Goal: Transaction & Acquisition: Purchase product/service

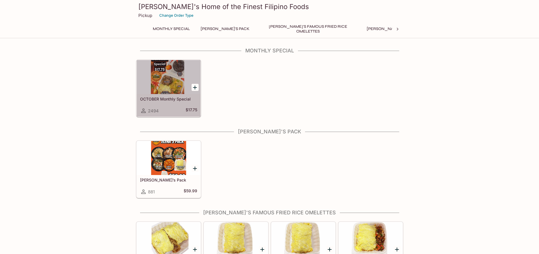
click at [168, 97] on h5 "OCTOBER Monthly Special" at bounding box center [168, 99] width 57 height 5
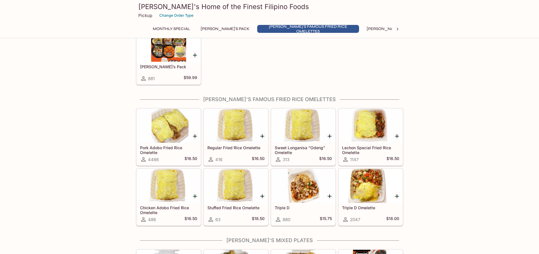
scroll to position [227, 0]
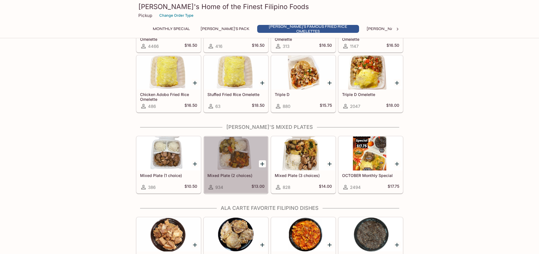
click at [251, 164] on div at bounding box center [236, 153] width 64 height 34
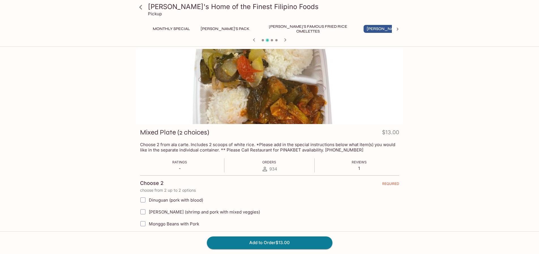
scroll to position [113, 0]
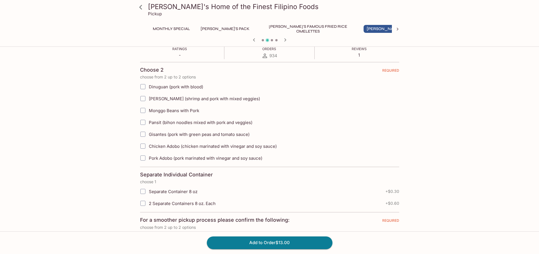
click at [160, 159] on span "Pork Adobo (pork marinated with vinegar and soy sauce)" at bounding box center [206, 157] width 114 height 5
click at [149, 159] on input "Pork Adobo (pork marinated with vinegar and soy sauce)" at bounding box center [142, 157] width 11 height 11
checkbox input "true"
click at [172, 121] on span "Pansit (bihon noodles mixed with pork and veggies)" at bounding box center [201, 122] width 104 height 5
click at [149, 121] on input "Pansit (bihon noodles mixed with pork and veggies)" at bounding box center [142, 122] width 11 height 11
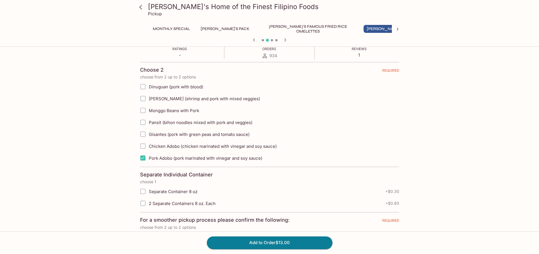
checkbox input "true"
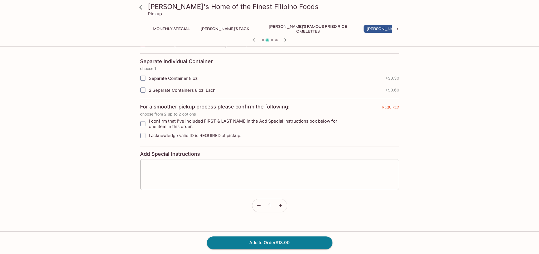
scroll to position [228, 0]
click at [144, 121] on input "I confirm that I've included FIRST & LAST NAME in the Add Special Instructions …" at bounding box center [142, 122] width 11 height 11
checkbox input "true"
click at [144, 134] on input "I acknowledge valid ID is REQUIRED at pickup." at bounding box center [142, 134] width 11 height 11
checkbox input "true"
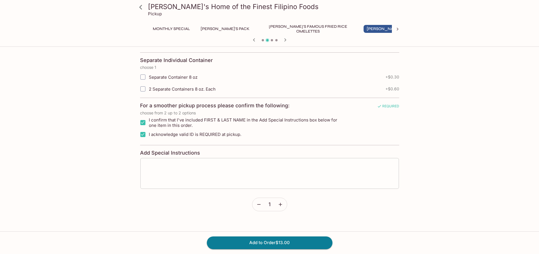
click at [188, 169] on textarea at bounding box center [269, 174] width 251 height 22
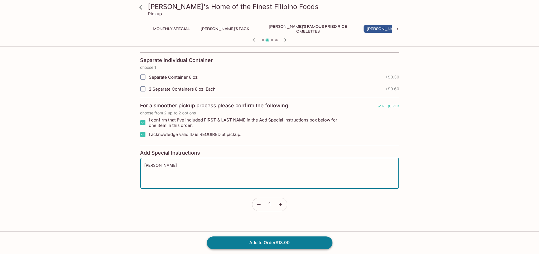
type textarea "[PERSON_NAME]"
click at [264, 242] on button "Add to Order $13.00" at bounding box center [270, 242] width 126 height 12
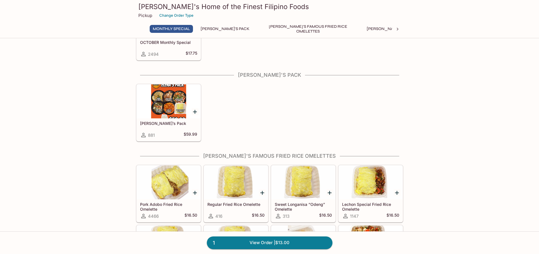
scroll to position [113, 0]
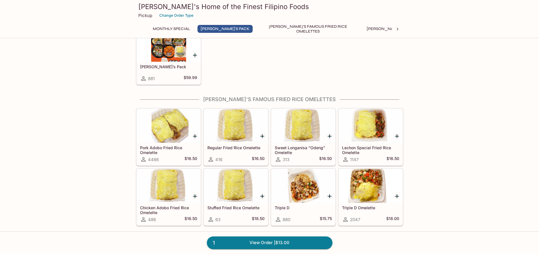
click at [193, 136] on icon "Add Pork Adobo Fried Rice Omelette" at bounding box center [195, 136] width 7 height 7
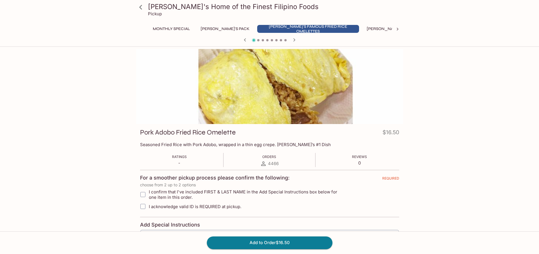
click at [165, 193] on span "I confirm that I've included FIRST & LAST NAME in the Add Special Instructions …" at bounding box center [247, 194] width 196 height 11
click at [149, 193] on input "I confirm that I've included FIRST & LAST NAME in the Add Special Instructions …" at bounding box center [142, 194] width 11 height 11
checkbox input "true"
click at [159, 206] on span "I acknowledge valid ID is REQUIRED at pickup." at bounding box center [195, 206] width 93 height 5
click at [149, 206] on input "I acknowledge valid ID is REQUIRED at pickup." at bounding box center [142, 206] width 11 height 11
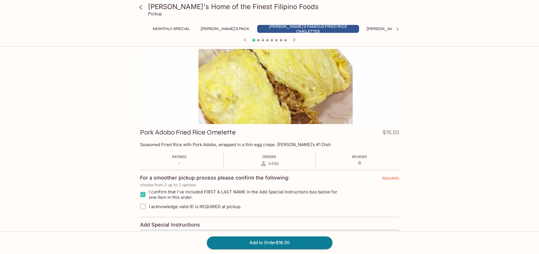
checkbox input "true"
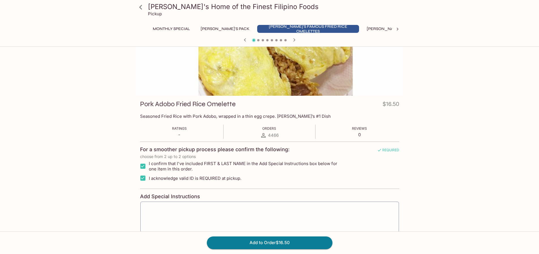
scroll to position [71, 0]
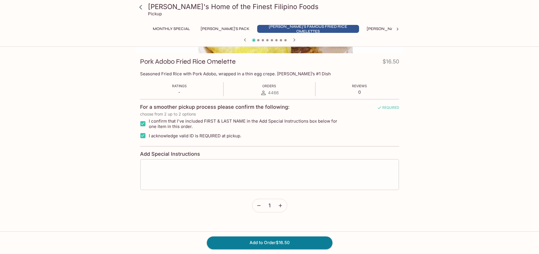
click at [184, 178] on textarea at bounding box center [269, 175] width 251 height 22
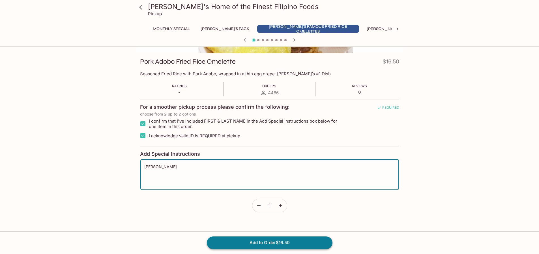
type textarea "[PERSON_NAME]"
drag, startPoint x: 243, startPoint y: 244, endPoint x: 240, endPoint y: 243, distance: 3.5
click at [242, 244] on button "Add to Order $16.50" at bounding box center [270, 242] width 126 height 12
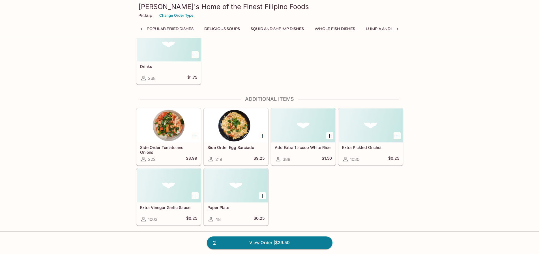
click at [397, 137] on icon "Add Extra Pickled Onchoi" at bounding box center [397, 136] width 4 height 4
click at [397, 137] on button "1" at bounding box center [397, 135] width 7 height 7
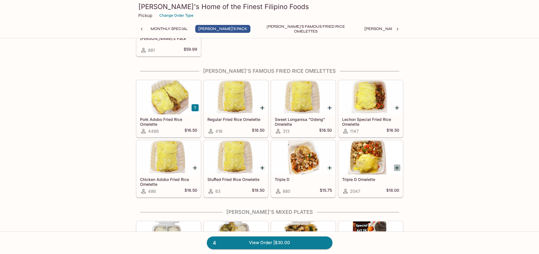
click at [396, 168] on icon "Add Triple D Omelette" at bounding box center [397, 168] width 7 height 7
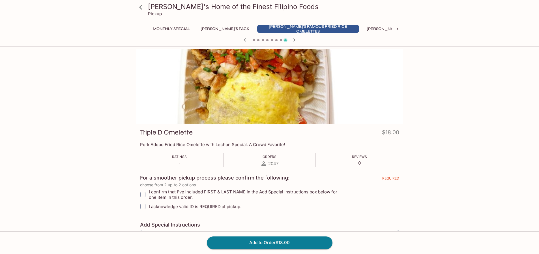
click at [169, 197] on span "I confirm that I've included FIRST & LAST NAME in the Add Special Instructions …" at bounding box center [247, 194] width 196 height 11
click at [149, 197] on input "I confirm that I've included FIRST & LAST NAME in the Add Special Instructions …" at bounding box center [142, 194] width 11 height 11
checkbox input "true"
click at [163, 209] on label "I acknowledge valid ID is REQUIRED at pickup." at bounding box center [241, 206] width 208 height 12
click at [149, 209] on input "I acknowledge valid ID is REQUIRED at pickup." at bounding box center [142, 206] width 11 height 11
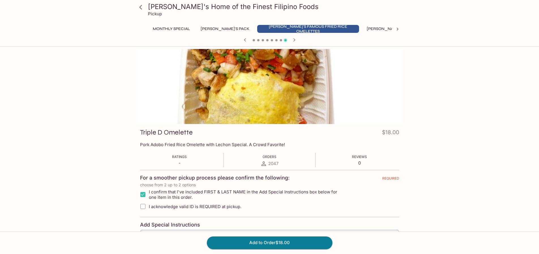
checkbox input "true"
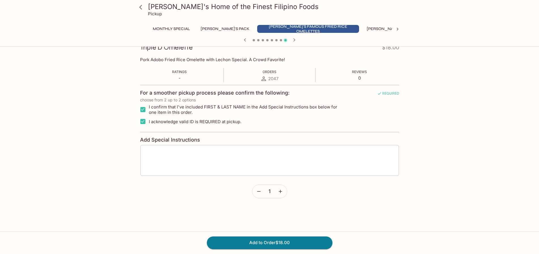
click at [178, 172] on div "x ​" at bounding box center [269, 160] width 259 height 31
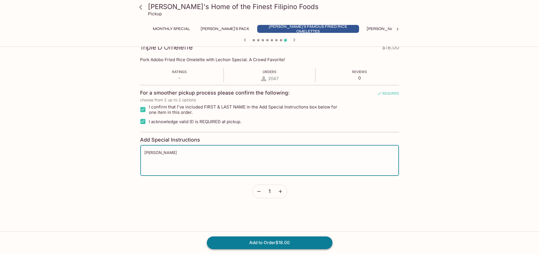
type textarea "[PERSON_NAME]"
click at [253, 243] on button "Add to Order $18.00" at bounding box center [270, 242] width 126 height 12
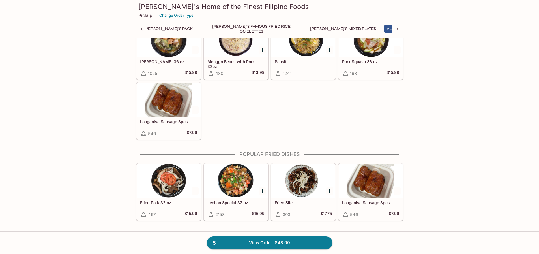
scroll to position [0, 76]
click at [286, 239] on link "5 View Order | $48.00" at bounding box center [270, 242] width 126 height 12
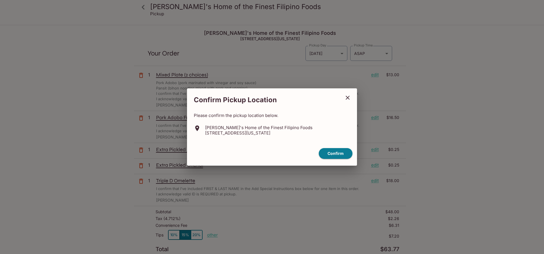
click at [344, 97] on icon "close" at bounding box center [347, 97] width 7 height 7
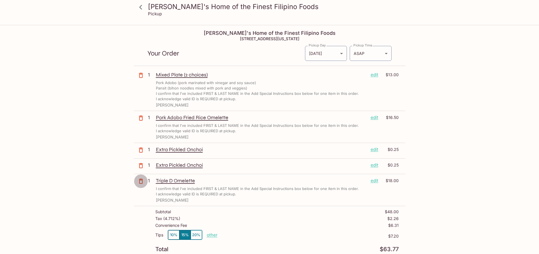
click at [140, 181] on icon "button" at bounding box center [141, 181] width 7 height 7
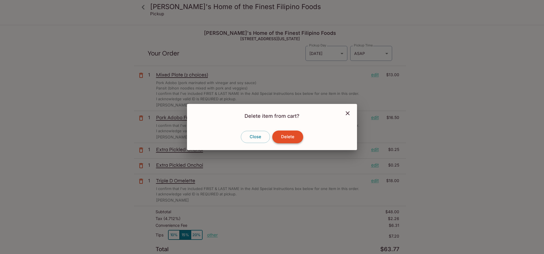
click at [285, 139] on button "Delete" at bounding box center [287, 137] width 31 height 12
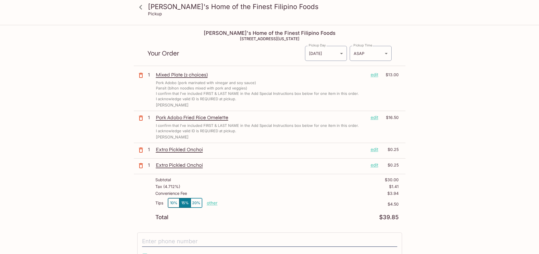
click at [140, 5] on icon at bounding box center [141, 7] width 10 height 10
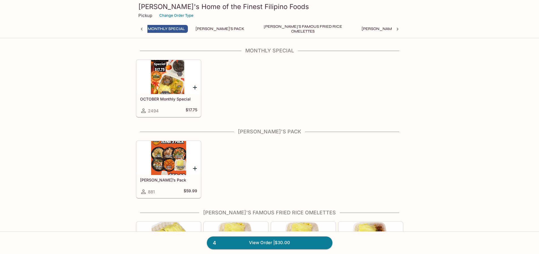
scroll to position [0, 2]
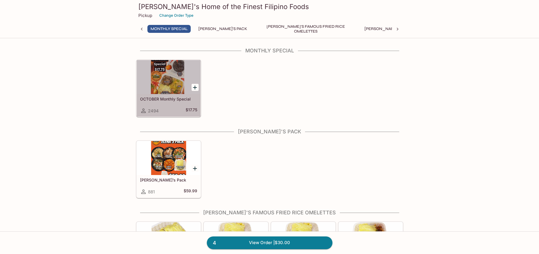
click at [174, 101] on h5 "OCTOBER Monthly Special" at bounding box center [168, 99] width 57 height 5
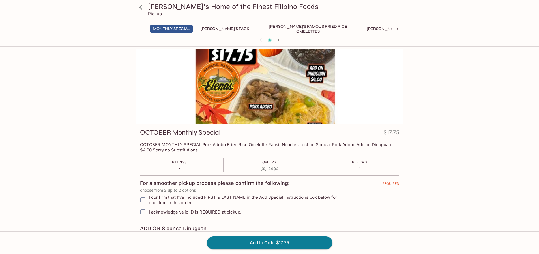
click at [274, 108] on div at bounding box center [269, 86] width 267 height 75
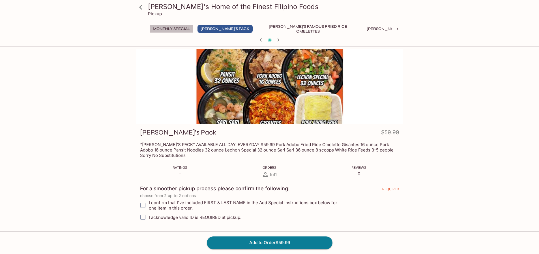
click at [175, 29] on button "Monthly Special" at bounding box center [171, 29] width 43 height 8
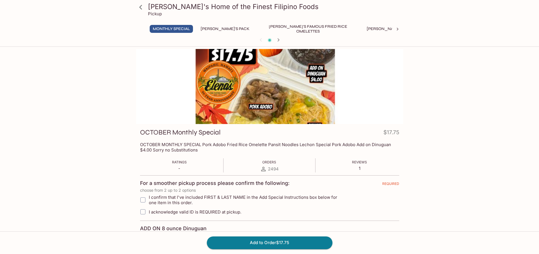
click at [193, 198] on span "I confirm that I've included FIRST & LAST NAME in the Add Special Instructions …" at bounding box center [247, 200] width 196 height 11
click at [149, 198] on input "I confirm that I've included FIRST & LAST NAME in the Add Special Instructions …" at bounding box center [142, 199] width 11 height 11
checkbox input "true"
click at [192, 210] on span "I acknowledge valid ID is REQUIRED at pickup." at bounding box center [195, 211] width 93 height 5
click at [149, 210] on input "I acknowledge valid ID is REQUIRED at pickup." at bounding box center [142, 211] width 11 height 11
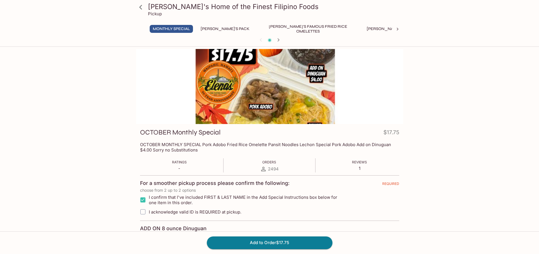
checkbox input "true"
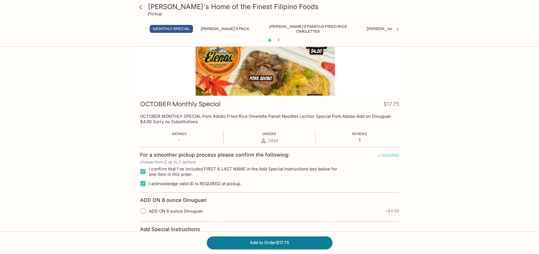
scroll to position [93, 0]
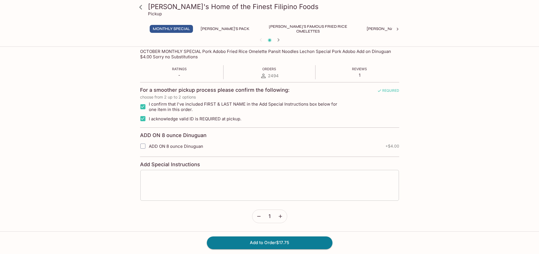
click at [213, 189] on textarea at bounding box center [269, 185] width 251 height 22
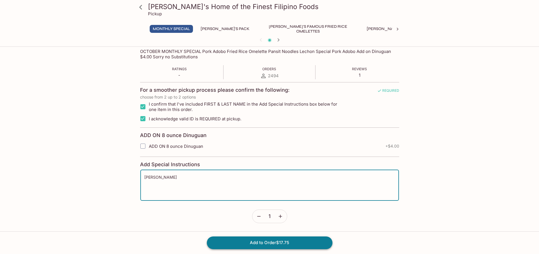
type textarea "[PERSON_NAME]"
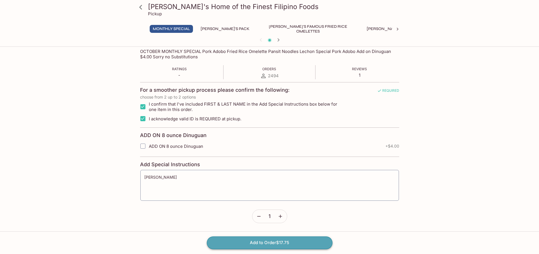
click at [279, 245] on button "Add to Order $17.75" at bounding box center [270, 242] width 126 height 12
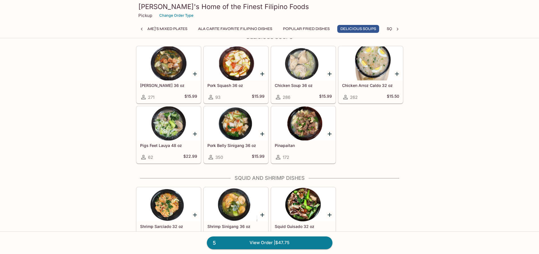
scroll to position [623, 0]
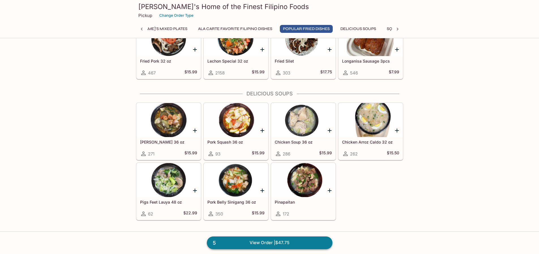
click at [304, 242] on link "5 View Order | $47.75" at bounding box center [270, 242] width 126 height 12
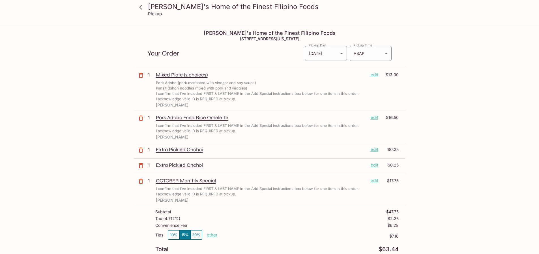
click at [208, 118] on p "Pork Adobo Fried Rice Omelette" at bounding box center [261, 117] width 210 height 6
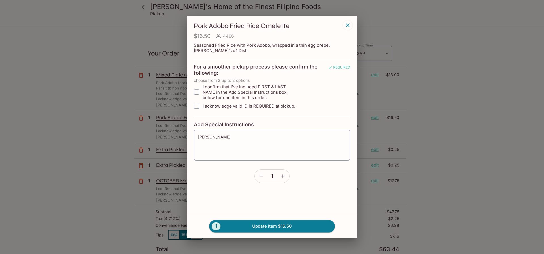
click at [287, 179] on button "button" at bounding box center [282, 176] width 13 height 13
click at [276, 228] on button "2 Update Item $33.00" at bounding box center [272, 226] width 126 height 12
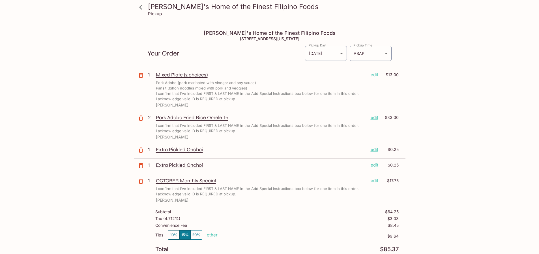
click at [141, 6] on icon at bounding box center [140, 7] width 3 height 5
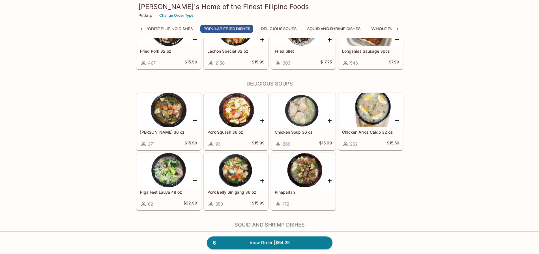
scroll to position [605, 0]
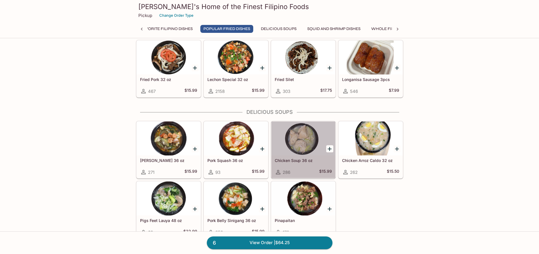
click at [306, 161] on h5 "Chicken Soup 36 oz" at bounding box center [303, 160] width 57 height 5
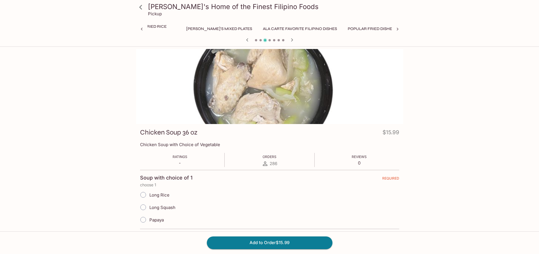
scroll to position [57, 0]
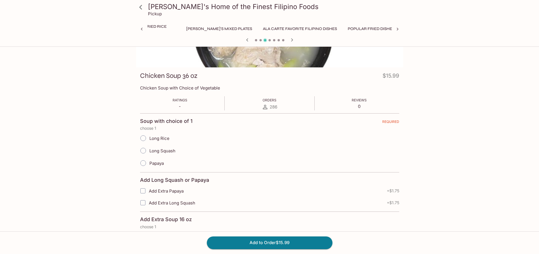
click at [156, 162] on span "Papaya" at bounding box center [157, 163] width 14 height 5
click at [149, 162] on input "Papaya" at bounding box center [143, 163] width 12 height 12
radio input "true"
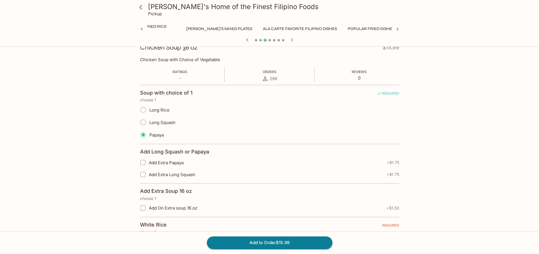
click at [168, 208] on span "Add On Extra soup 16 oz" at bounding box center [173, 207] width 48 height 5
click at [149, 208] on input "Add On Extra soup 16 oz" at bounding box center [142, 207] width 11 height 11
checkbox input "true"
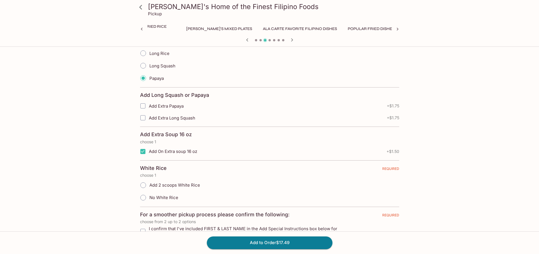
click at [191, 186] on span "Add 2 scoops White Rice" at bounding box center [175, 184] width 51 height 5
click at [149, 186] on input "Add 2 scoops White Rice" at bounding box center [143, 185] width 12 height 12
radio input "true"
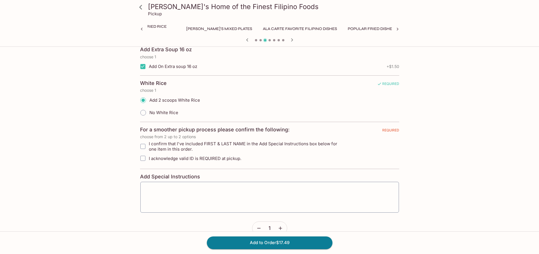
click at [196, 141] on span "I confirm that I've included FIRST & LAST NAME in the Add Special Instructions …" at bounding box center [247, 146] width 196 height 11
click at [149, 141] on input "I confirm that I've included FIRST & LAST NAME in the Add Special Instructions …" at bounding box center [142, 146] width 11 height 11
checkbox input "true"
click at [194, 159] on span "I acknowledge valid ID is REQUIRED at pickup." at bounding box center [195, 158] width 93 height 5
click at [149, 159] on input "I acknowledge valid ID is REQUIRED at pickup." at bounding box center [142, 158] width 11 height 11
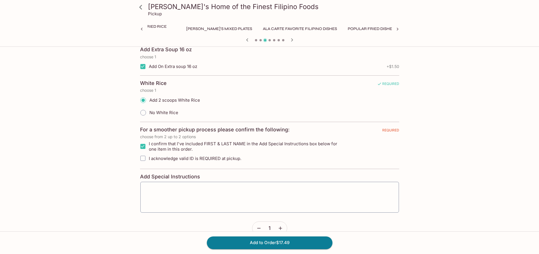
checkbox input "true"
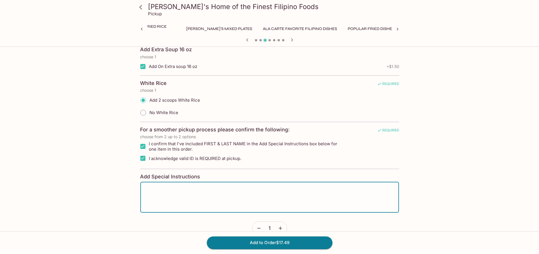
click at [196, 189] on textarea at bounding box center [269, 198] width 251 height 22
type textarea "[PERSON_NAME]"
click at [296, 244] on button "Add to Order $17.49" at bounding box center [270, 242] width 126 height 12
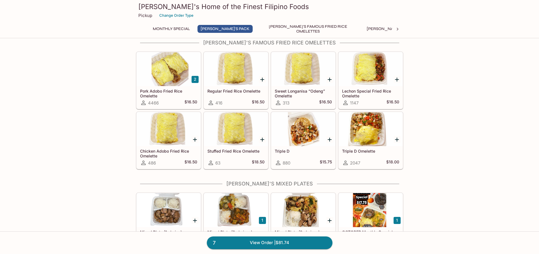
scroll to position [113, 0]
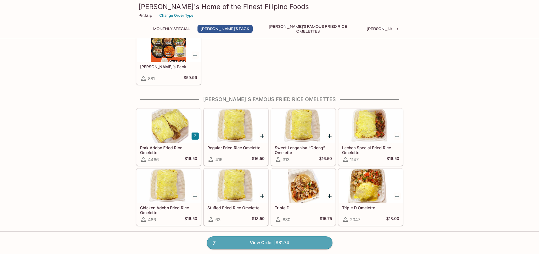
click at [244, 244] on link "7 View Order | $81.74" at bounding box center [270, 242] width 126 height 12
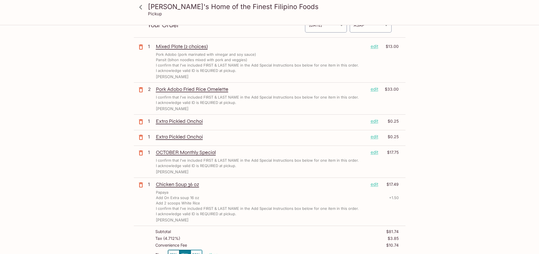
scroll to position [85, 0]
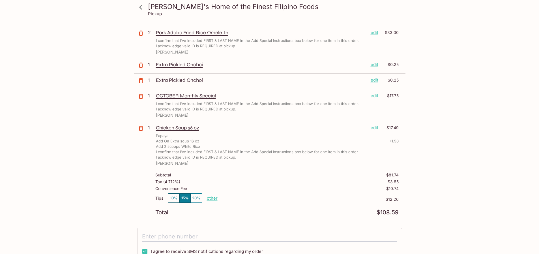
click at [171, 197] on button "10%" at bounding box center [173, 197] width 11 height 9
click at [215, 198] on p "other" at bounding box center [212, 197] width 11 height 5
drag, startPoint x: 253, startPoint y: 198, endPoint x: 245, endPoint y: 197, distance: 8.8
click at [245, 197] on input "8.17" at bounding box center [245, 198] width 18 height 6
type input "4.00"
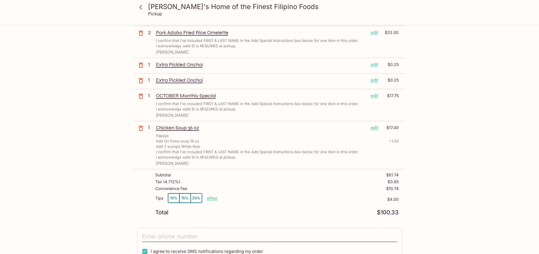
click at [210, 200] on p "other" at bounding box center [212, 197] width 11 height 5
drag, startPoint x: 253, startPoint y: 197, endPoint x: 240, endPoint y: 198, distance: 13.1
click at [240, 198] on input "4.00" at bounding box center [245, 198] width 18 height 6
type input "3.77"
click at [213, 197] on p "other" at bounding box center [212, 197] width 11 height 5
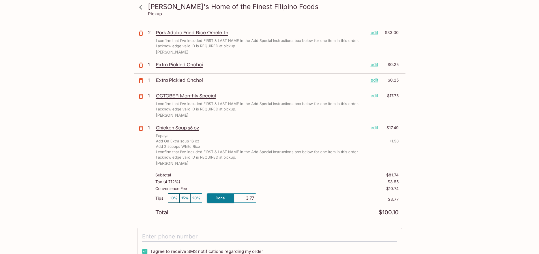
click at [250, 197] on input "3.77" at bounding box center [245, 198] width 18 height 6
type input "3.76"
click at [212, 198] on p "other" at bounding box center [212, 197] width 11 height 5
type input "3.67"
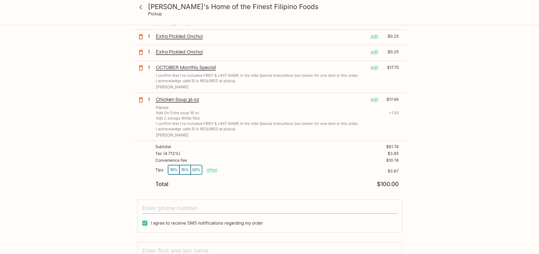
click at [233, 211] on input "tel" at bounding box center [269, 208] width 255 height 11
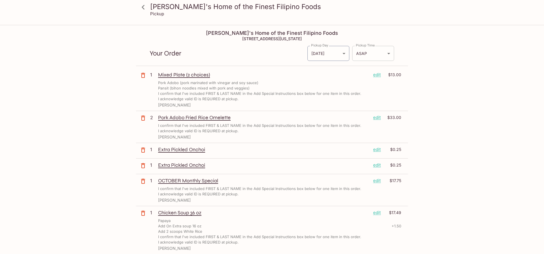
click at [383, 51] on body "[PERSON_NAME]'s Home of the Finest Filipino Foods Pickup [PERSON_NAME]'s Home o…" at bounding box center [272, 152] width 544 height 254
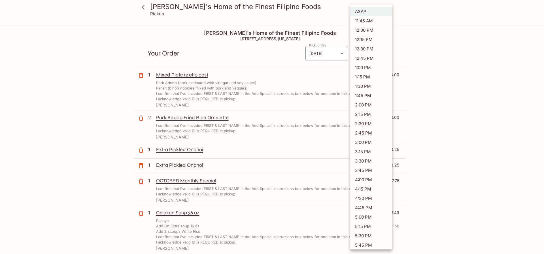
click at [376, 22] on li "11:45 AM" at bounding box center [371, 20] width 42 height 9
type input "[DATE]T21:45:13.000000Z"
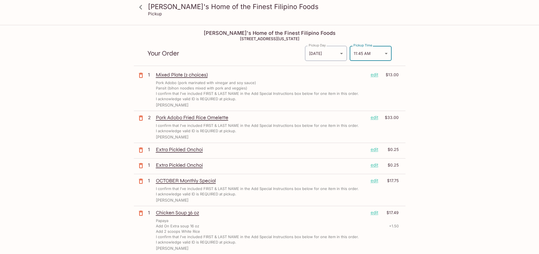
scroll to position [113, 0]
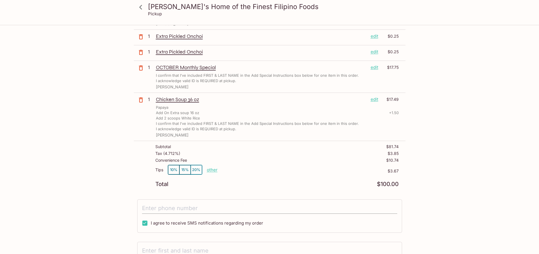
click at [209, 209] on input "tel" at bounding box center [269, 208] width 255 height 11
type input "0"
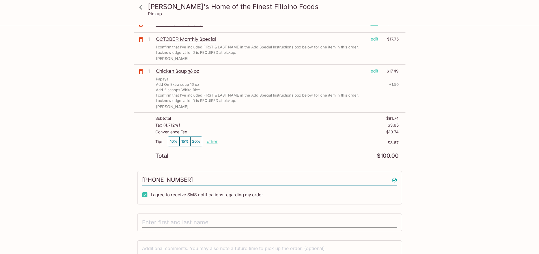
type input "[PHONE_NUMBER]"
click at [228, 219] on input "text" at bounding box center [269, 222] width 255 height 11
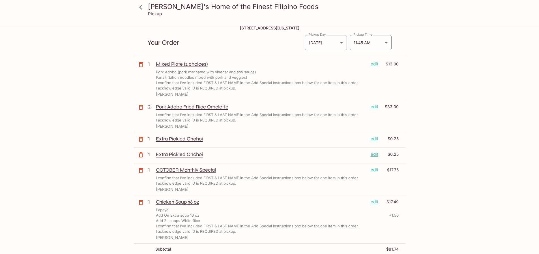
scroll to position [0, 0]
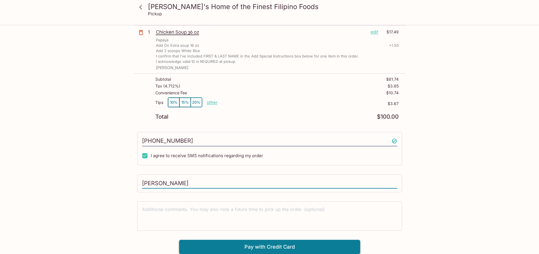
type input "[PERSON_NAME]"
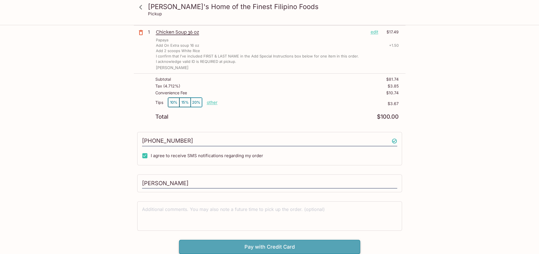
click at [259, 247] on button "Pay with Credit Card" at bounding box center [269, 247] width 181 height 14
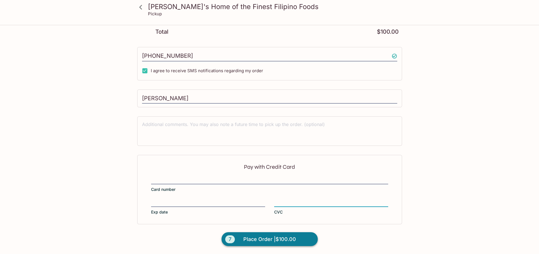
click at [261, 236] on span "Place Order | $100.00" at bounding box center [270, 239] width 53 height 9
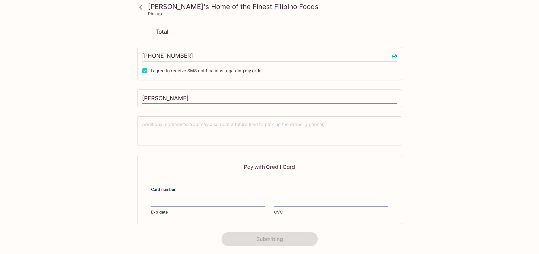
scroll to position [78, 0]
